Goal: Task Accomplishment & Management: Complete application form

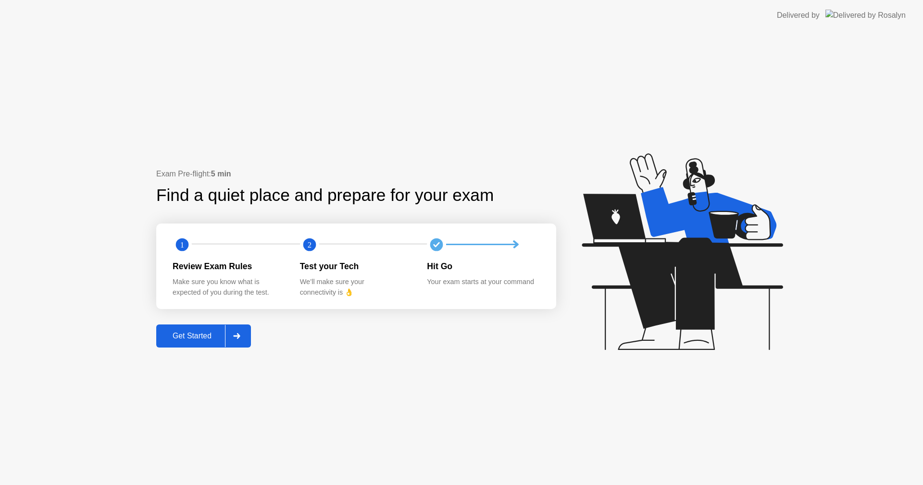
click at [184, 339] on div "Get Started" at bounding box center [192, 336] width 66 height 9
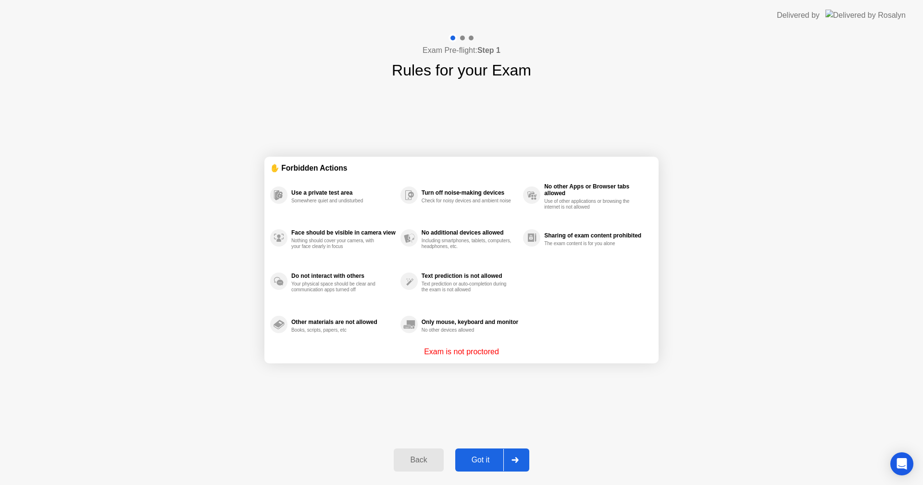
click at [487, 457] on div "Got it" at bounding box center [480, 460] width 45 height 9
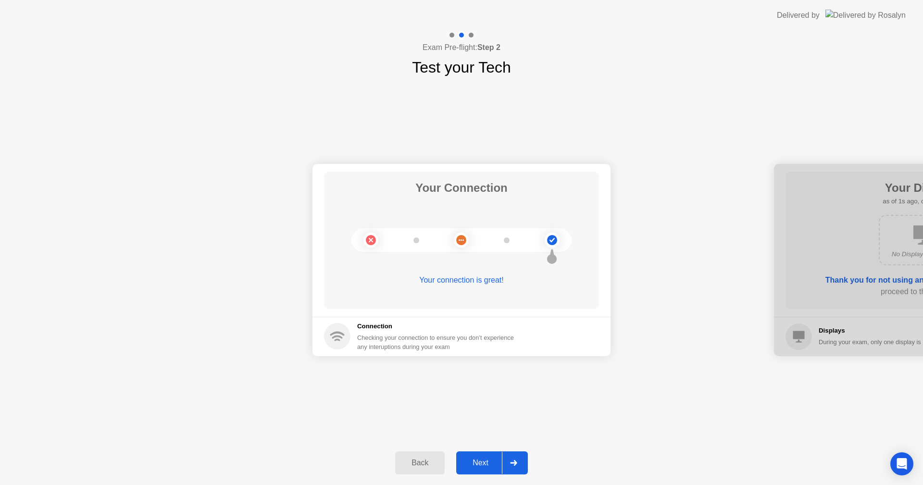
click at [471, 467] on div "Next" at bounding box center [480, 463] width 43 height 9
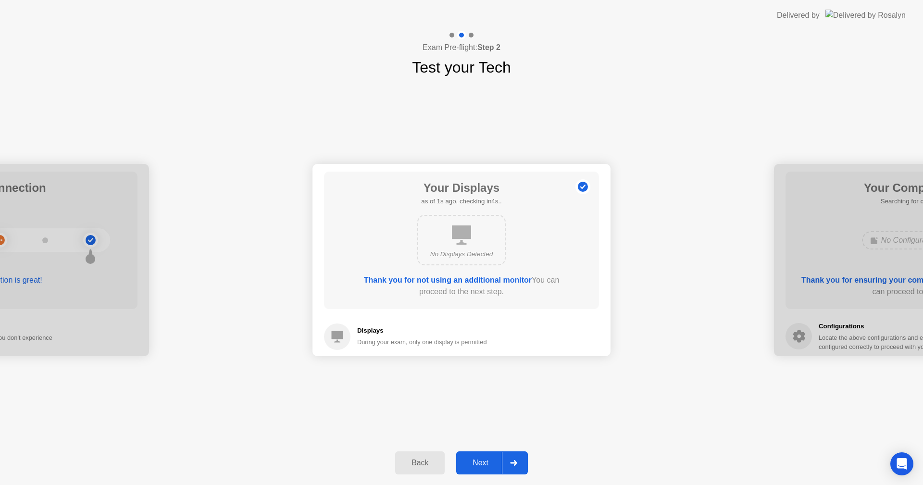
click at [471, 467] on div "Next" at bounding box center [480, 463] width 43 height 9
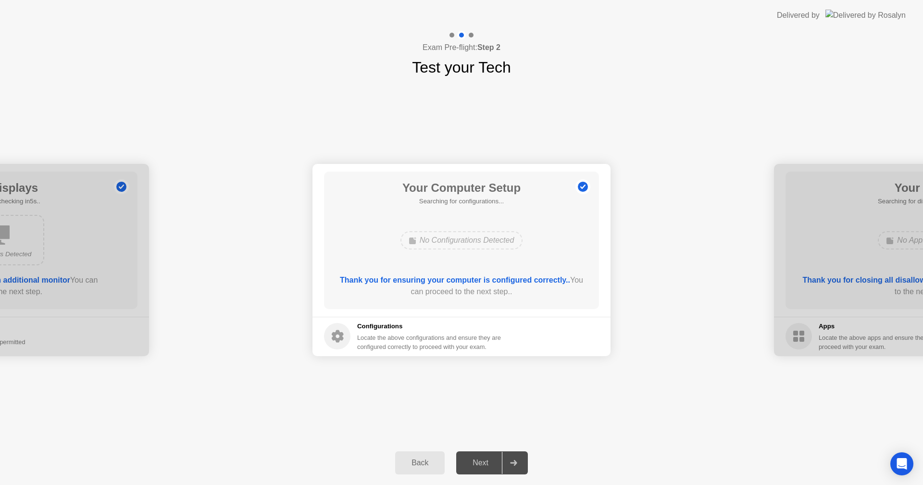
click at [471, 467] on div "Next" at bounding box center [480, 463] width 43 height 9
click at [481, 461] on div "Next" at bounding box center [480, 463] width 43 height 9
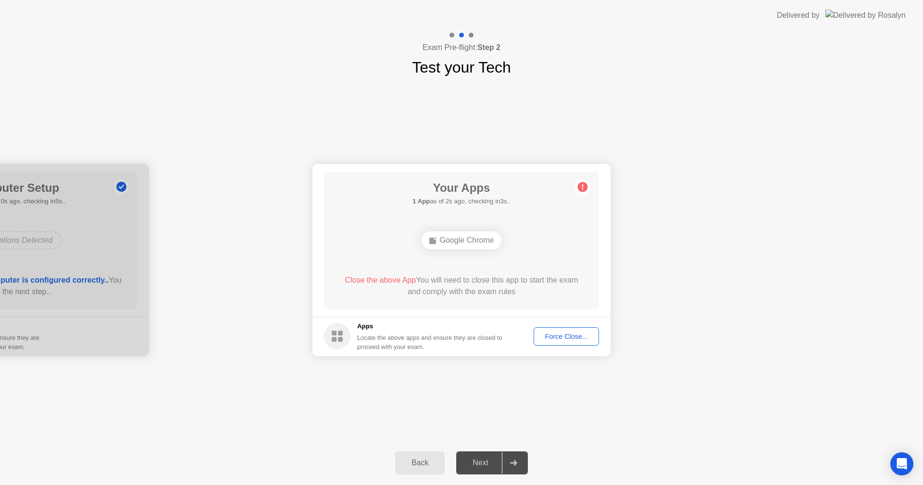
click at [577, 336] on div "Force Close..." at bounding box center [566, 337] width 59 height 8
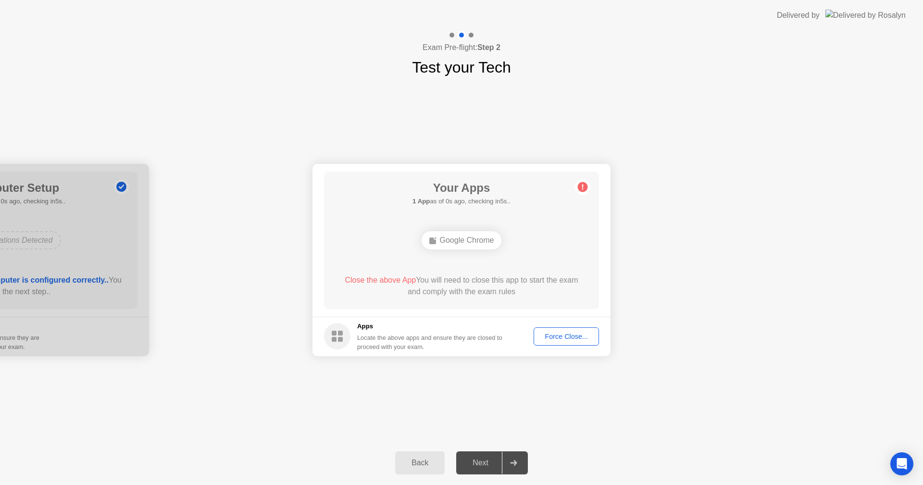
click at [562, 339] on div "Force Close..." at bounding box center [566, 337] width 59 height 8
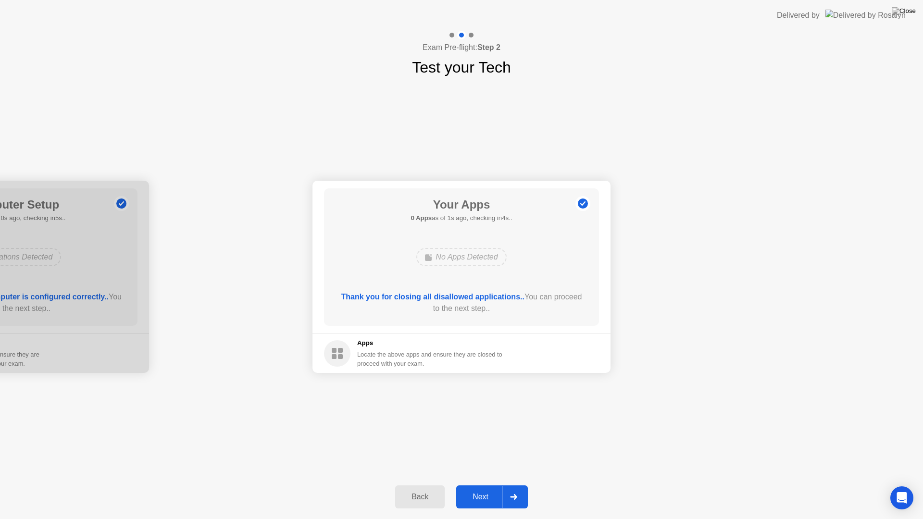
click at [478, 485] on div "Next" at bounding box center [480, 497] width 43 height 9
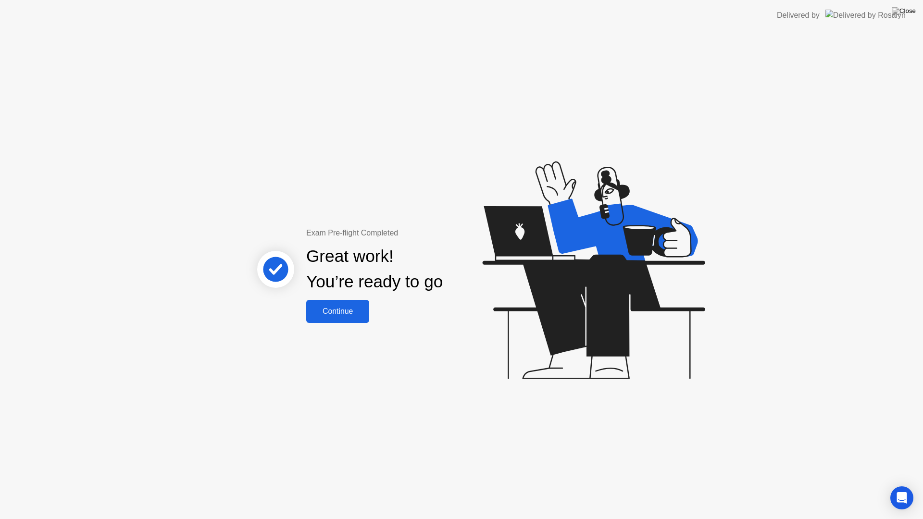
click at [345, 315] on div "Continue" at bounding box center [337, 311] width 57 height 9
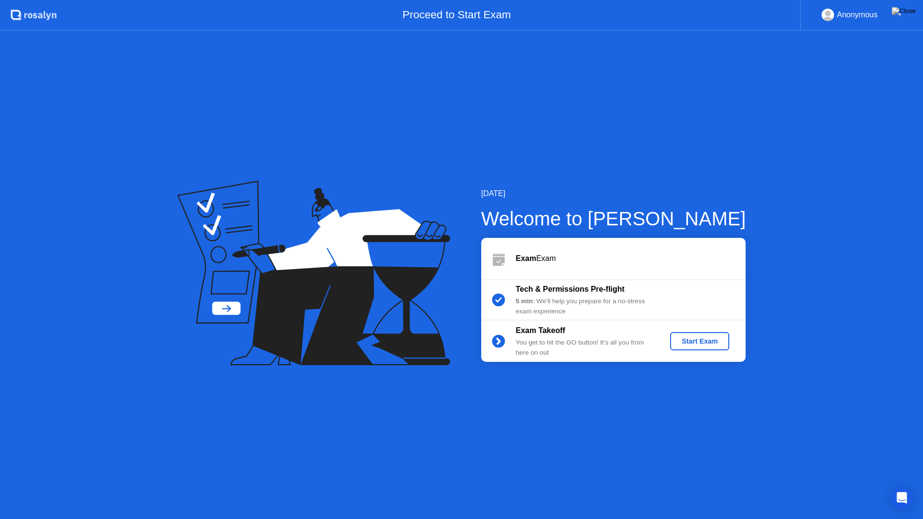
click at [711, 343] on div "Start Exam" at bounding box center [699, 341] width 51 height 8
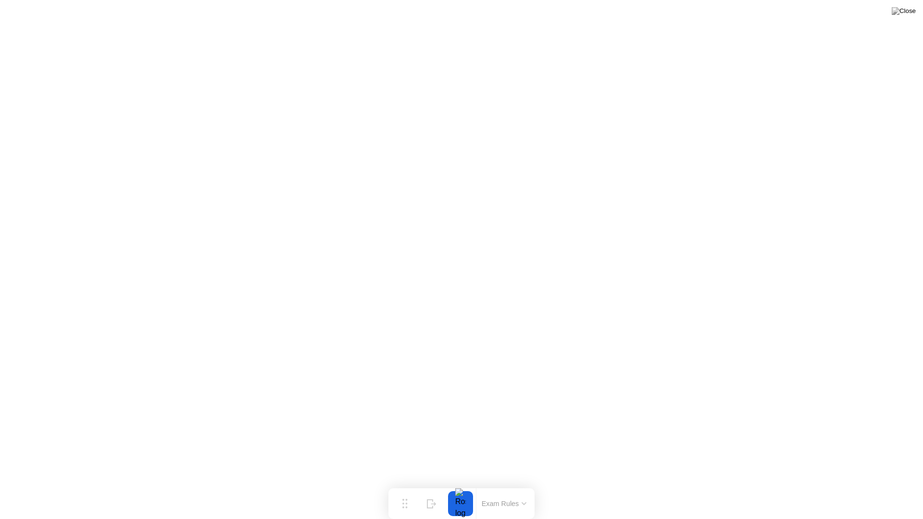
click at [910, 5] on button at bounding box center [903, 11] width 29 height 12
click at [771, 485] on div at bounding box center [461, 519] width 923 height 0
click div "End Proctoring Session"
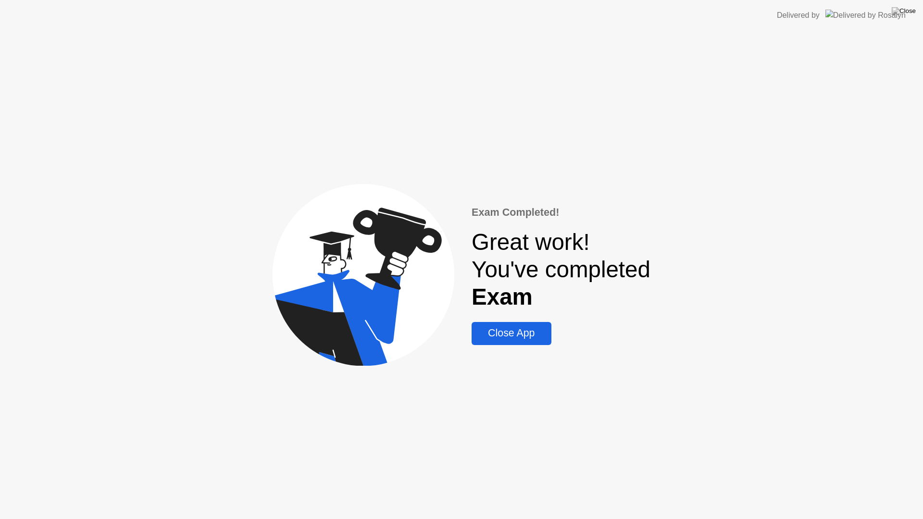
click at [513, 337] on div "Close App" at bounding box center [512, 333] width 74 height 12
